Goal: Communication & Community: Answer question/provide support

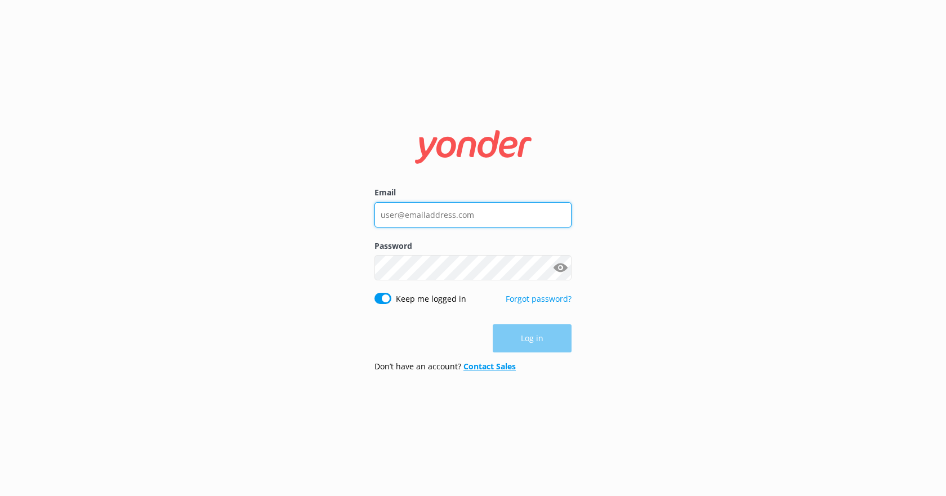
type input "[EMAIL_ADDRESS][DOMAIN_NAME]"
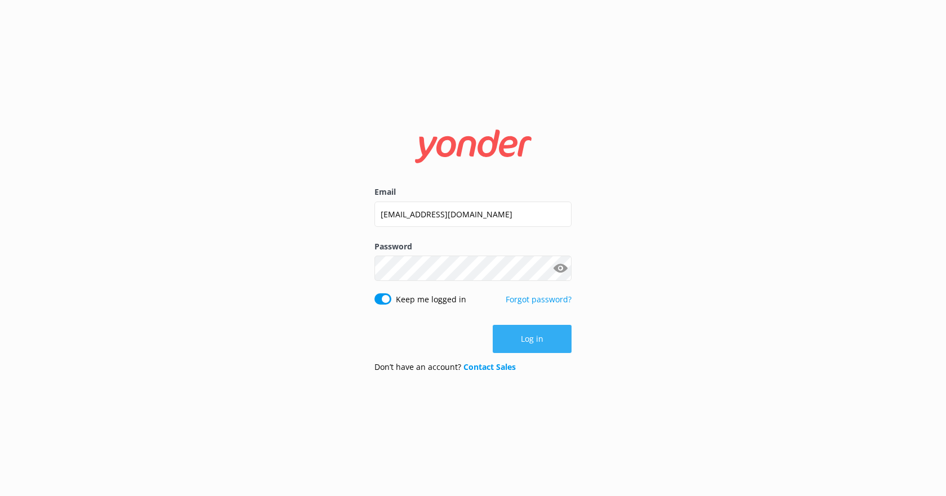
click at [532, 342] on button "Log in" at bounding box center [532, 339] width 79 height 28
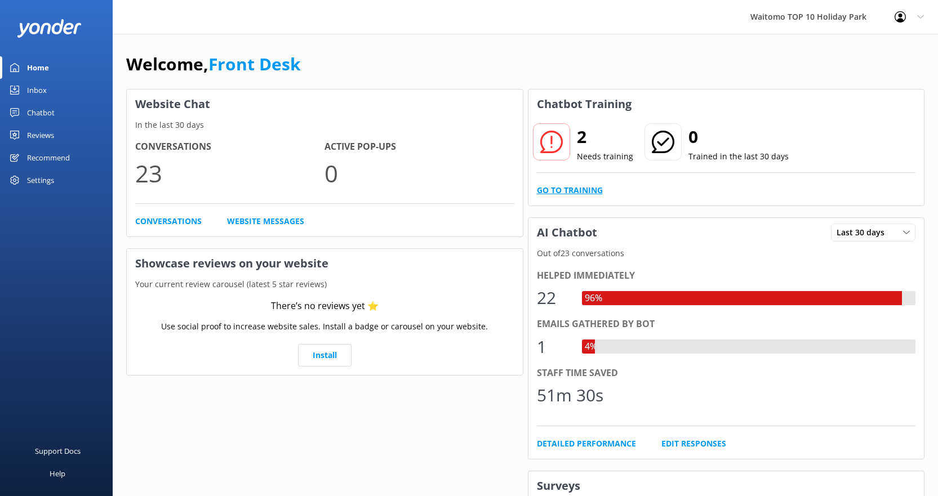
click at [557, 188] on link "Go to Training" at bounding box center [570, 190] width 66 height 12
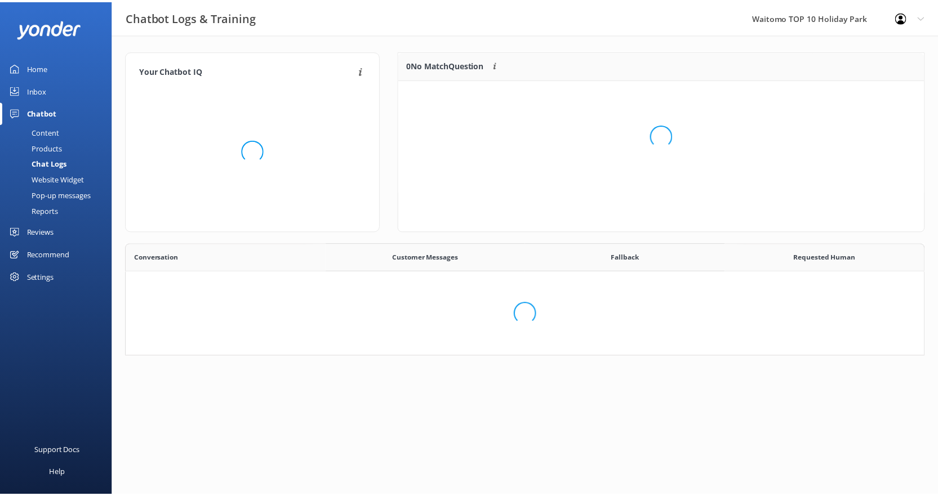
scroll to position [386, 789]
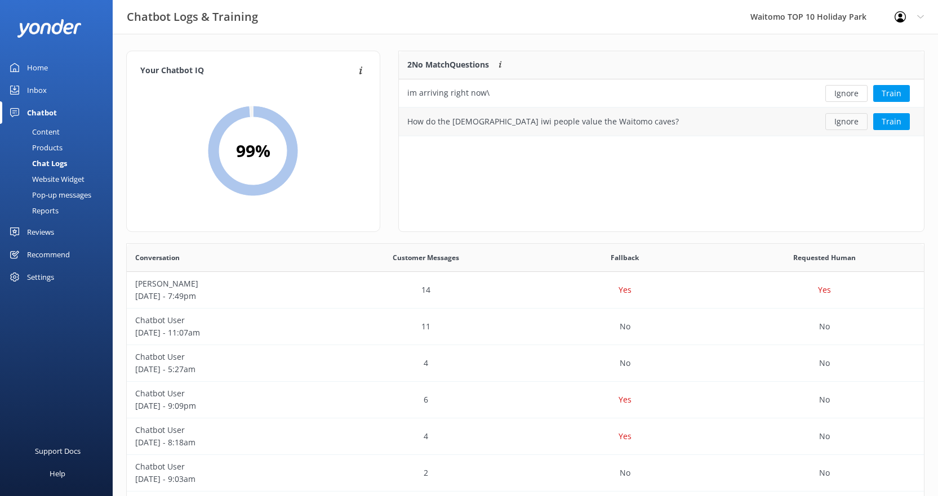
click at [846, 123] on button "Ignore" at bounding box center [846, 121] width 42 height 17
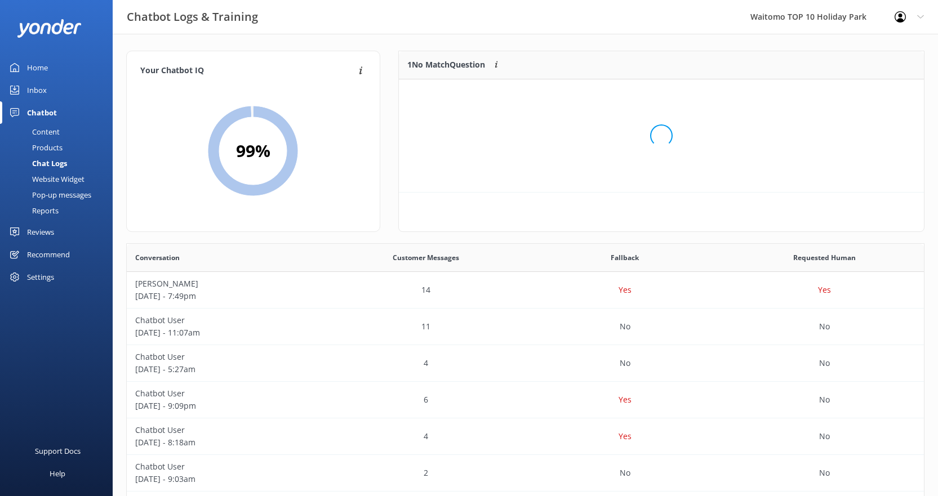
scroll to position [48, 517]
click at [844, 91] on button "Ignore" at bounding box center [846, 93] width 42 height 17
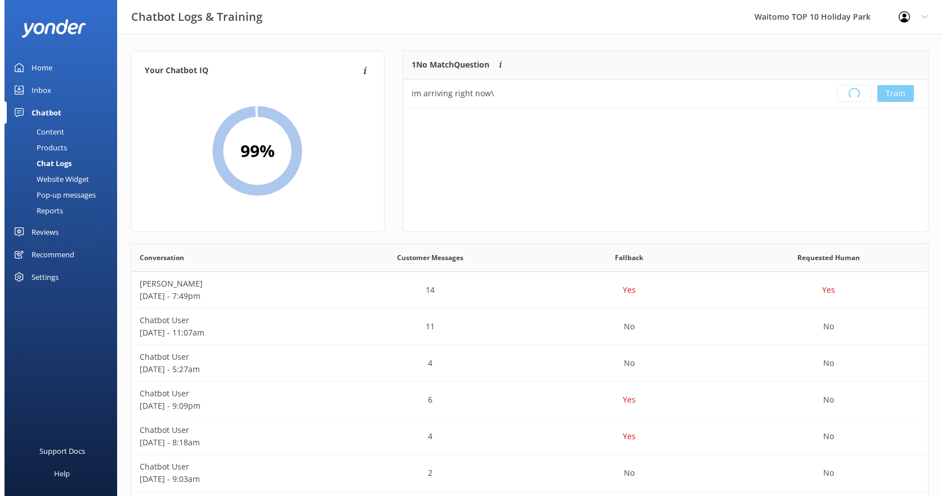
scroll to position [132, 517]
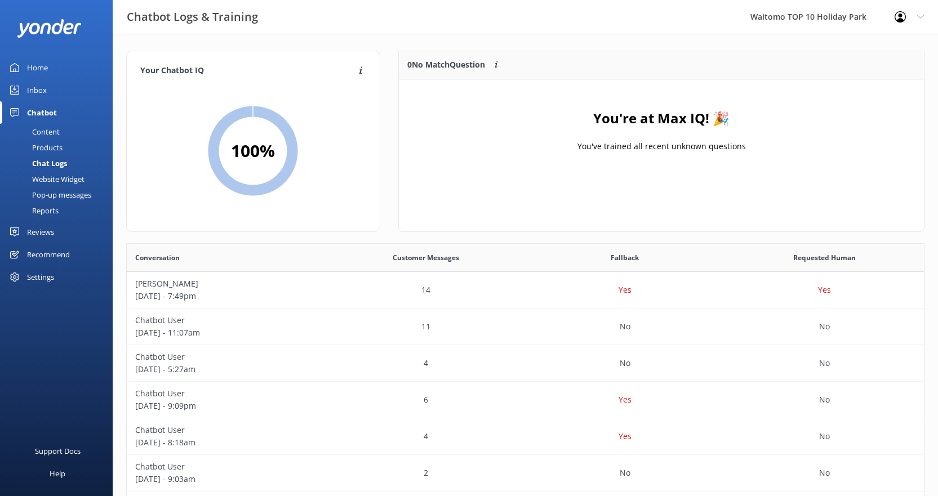
click at [21, 88] on link "Inbox" at bounding box center [56, 90] width 113 height 23
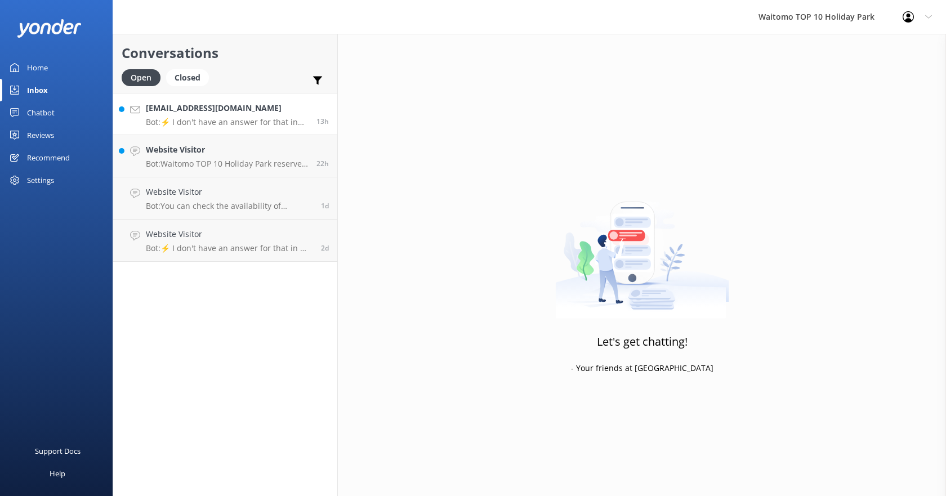
click at [224, 122] on p "Bot: ⚡ I don't have an answer for that in my knowledge base. Please try and rep…" at bounding box center [227, 122] width 162 height 10
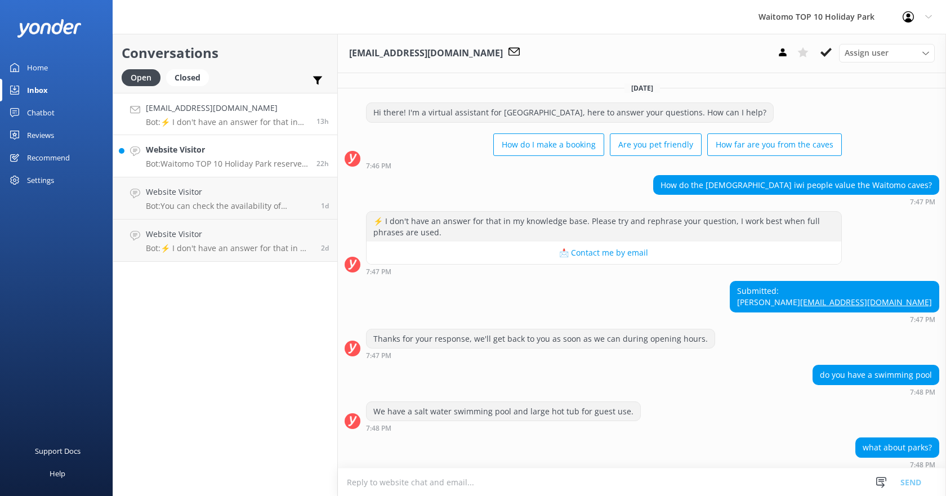
click at [236, 143] on link "Website Visitor Bot: Waitomo TOP 10 Holiday Park reserves the right to charge 1…" at bounding box center [225, 156] width 224 height 42
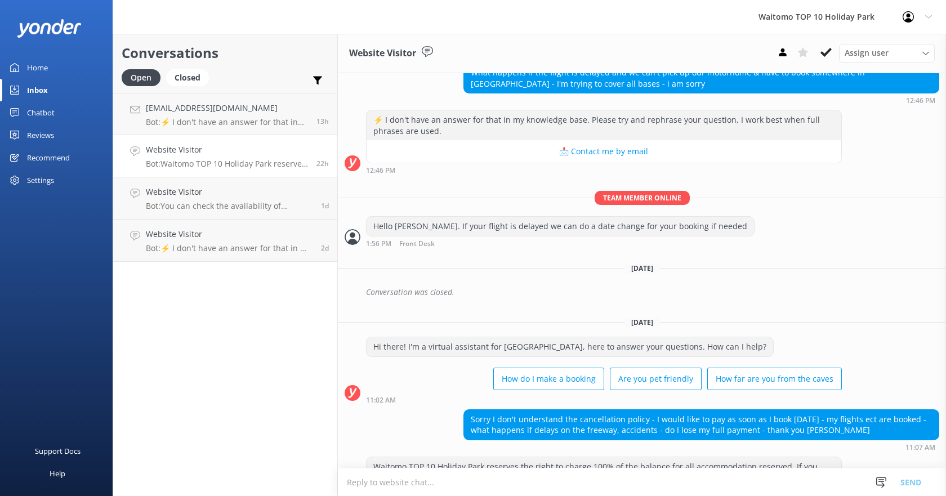
scroll to position [400, 0]
